Goal: Communication & Community: Share content

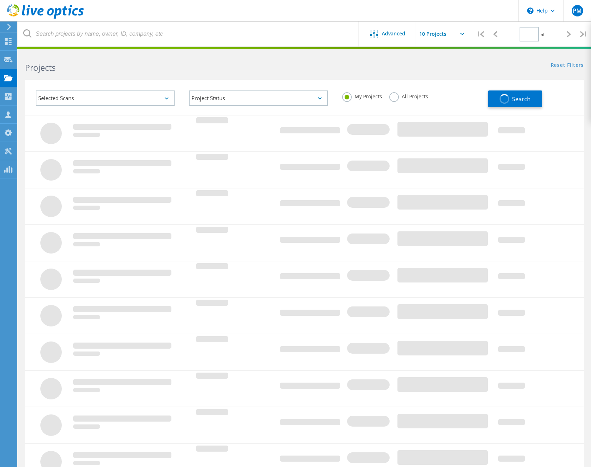
type input "1"
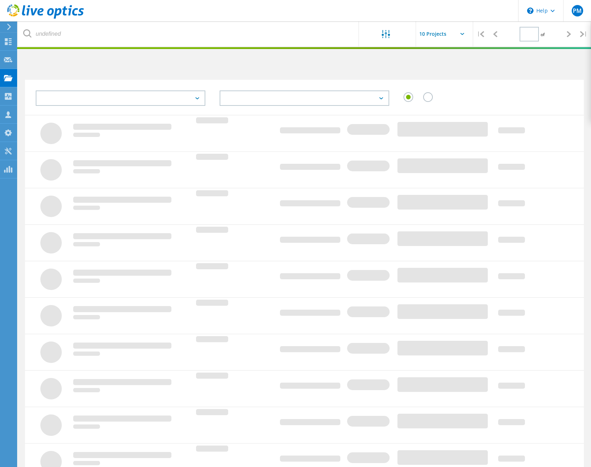
type input "1"
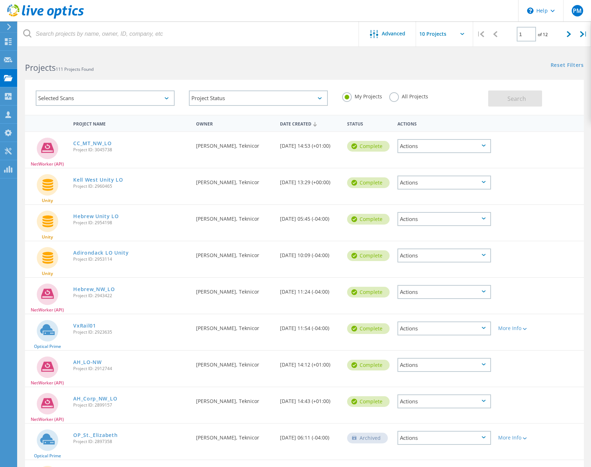
click at [461, 148] on div "Actions" at bounding box center [445, 146] width 94 height 14
click at [417, 159] on div "Share" at bounding box center [444, 156] width 92 height 11
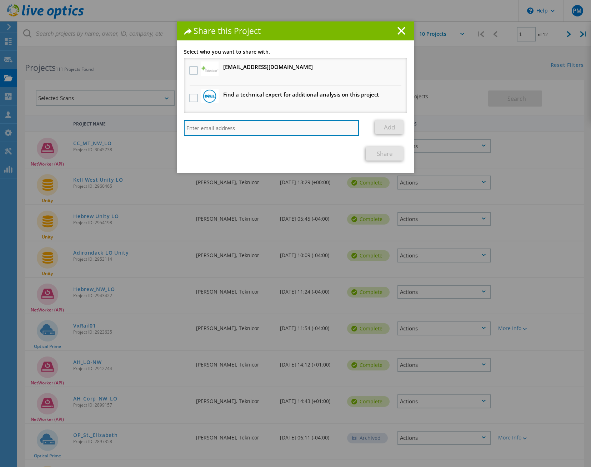
click at [207, 129] on input "search" at bounding box center [271, 128] width 175 height 16
click at [192, 128] on input "search" at bounding box center [271, 128] width 175 height 16
paste input "keshava_ayaru@teknicor.com"
type input "keshava_ayaru@teknicor.com"
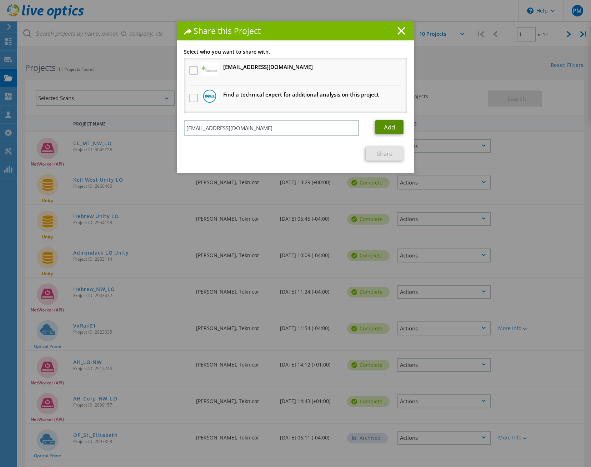
click at [380, 127] on link "Add" at bounding box center [389, 127] width 28 height 14
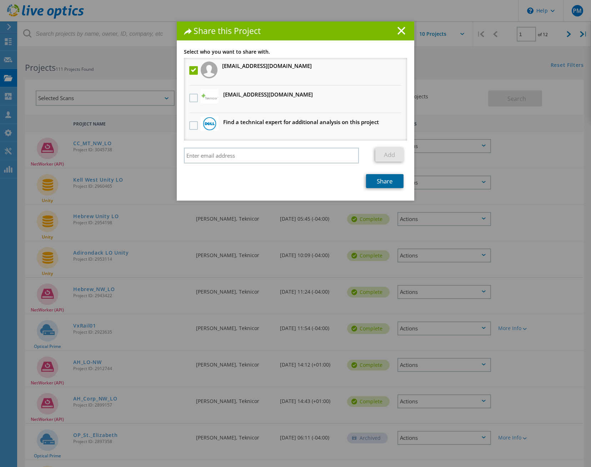
click at [379, 180] on link "Share" at bounding box center [385, 181] width 38 height 14
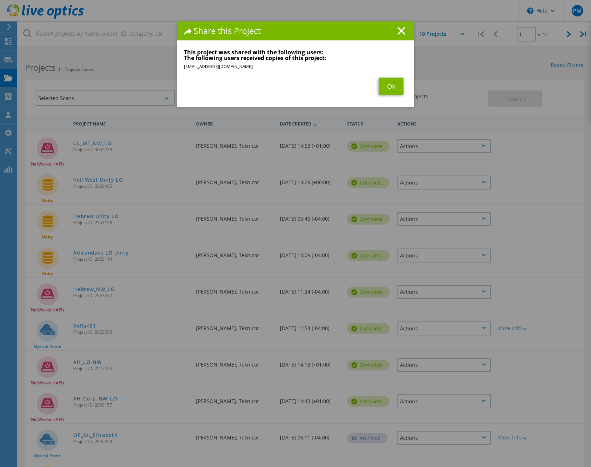
drag, startPoint x: 353, startPoint y: 30, endPoint x: 238, endPoint y: 130, distance: 152.7
click at [238, 130] on div "Share this Project Link other users to this project Changes can be overwritten …" at bounding box center [295, 243] width 591 height 445
